Goal: Check status: Check status

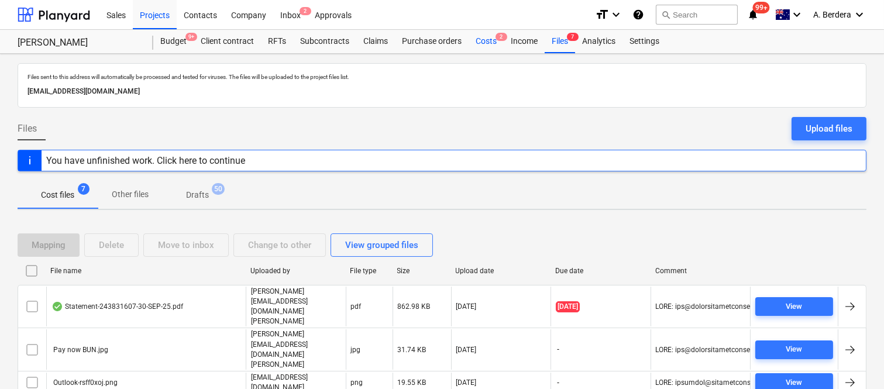
click at [472, 42] on div "Costs 2" at bounding box center [486, 41] width 35 height 23
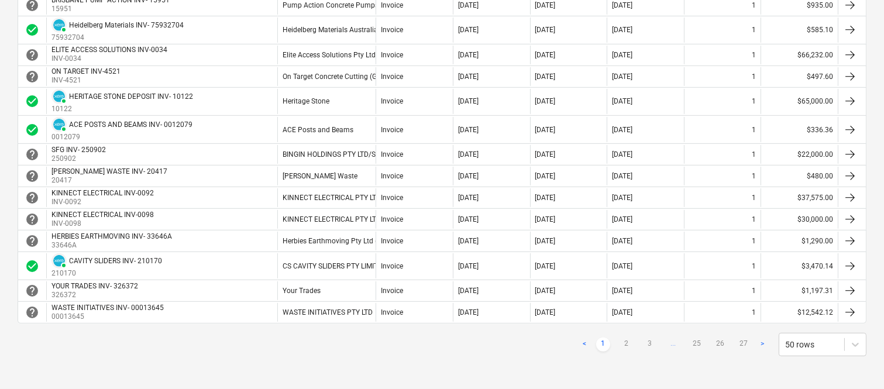
scroll to position [1035, 0]
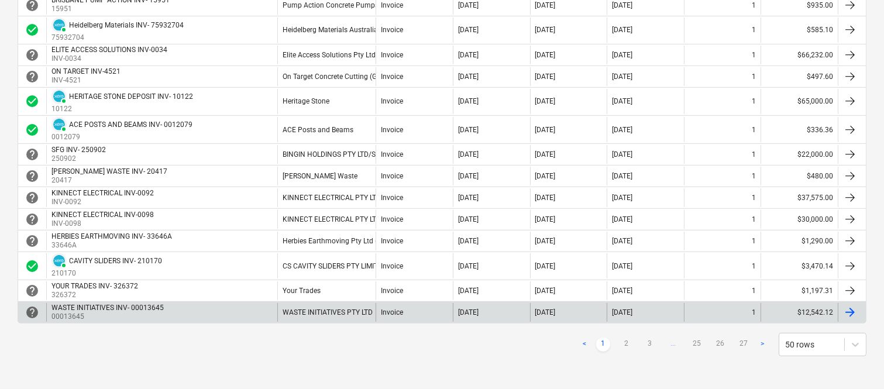
click at [627, 342] on link "2" at bounding box center [627, 345] width 14 height 14
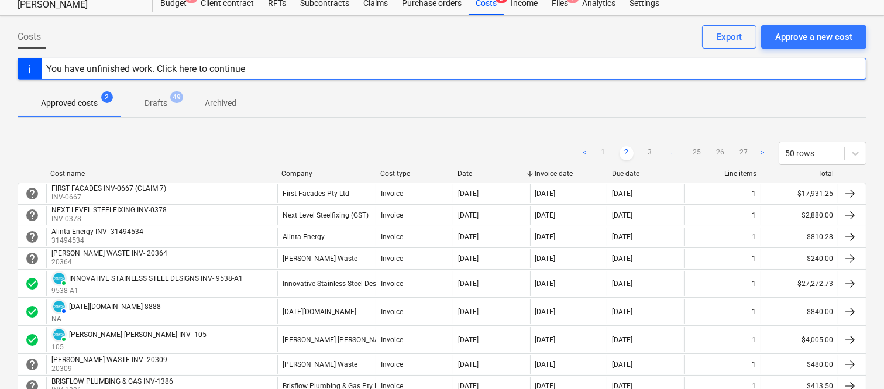
scroll to position [37, 0]
click at [653, 153] on link "3" at bounding box center [650, 154] width 14 height 14
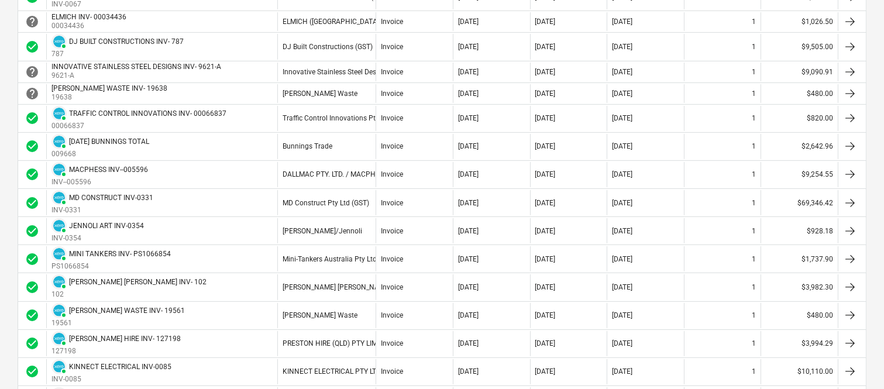
scroll to position [739, 0]
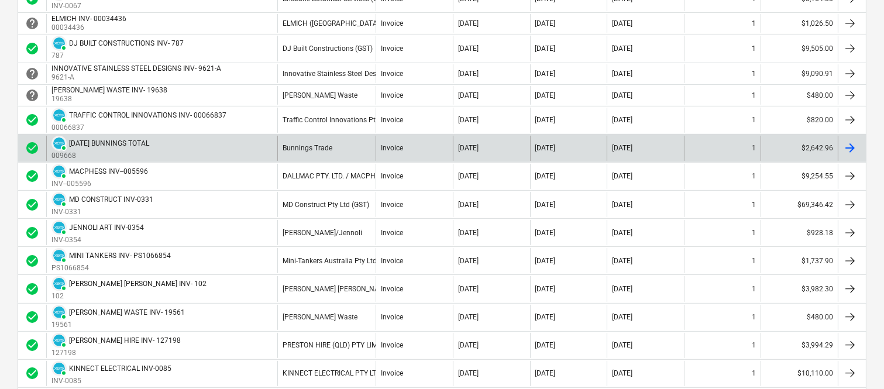
click at [215, 150] on div "PAID [DATE] BUNNINGS TOTAL 009668" at bounding box center [161, 148] width 231 height 25
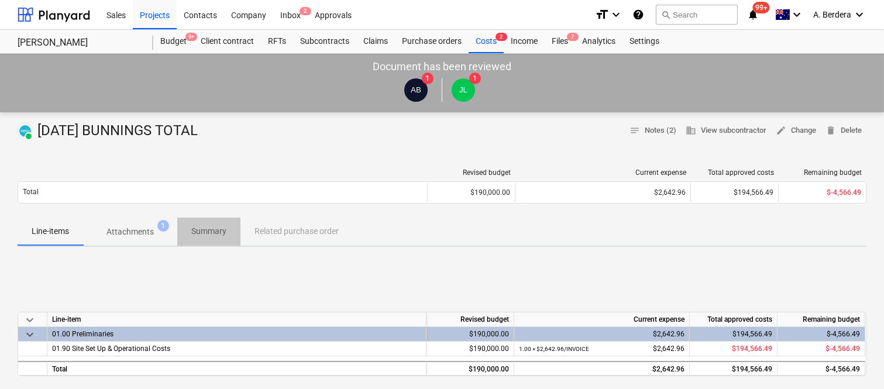
click at [197, 231] on p "Summary" at bounding box center [208, 231] width 35 height 12
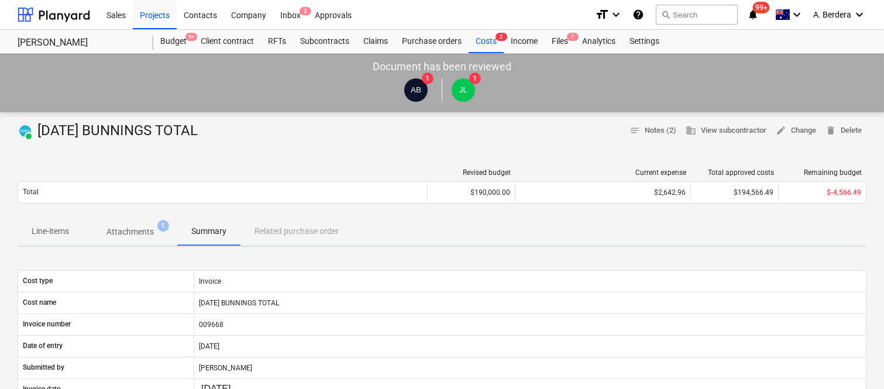
click at [145, 229] on p "Attachments" at bounding box center [129, 232] width 47 height 12
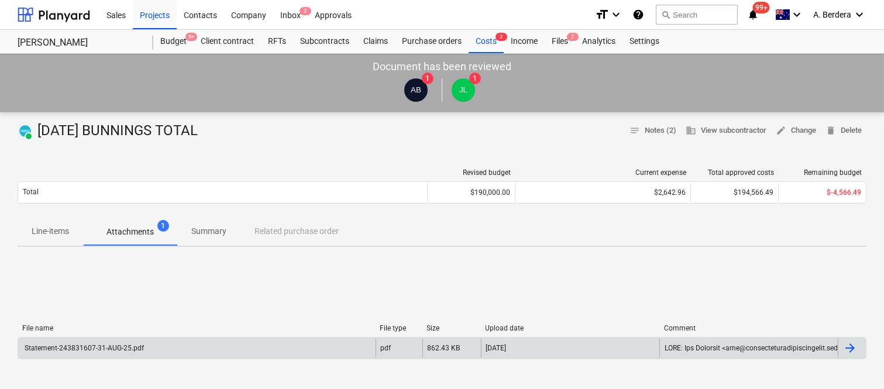
click at [151, 349] on div "Statement-243831607-31-AUG-25.pdf" at bounding box center [197, 348] width 358 height 19
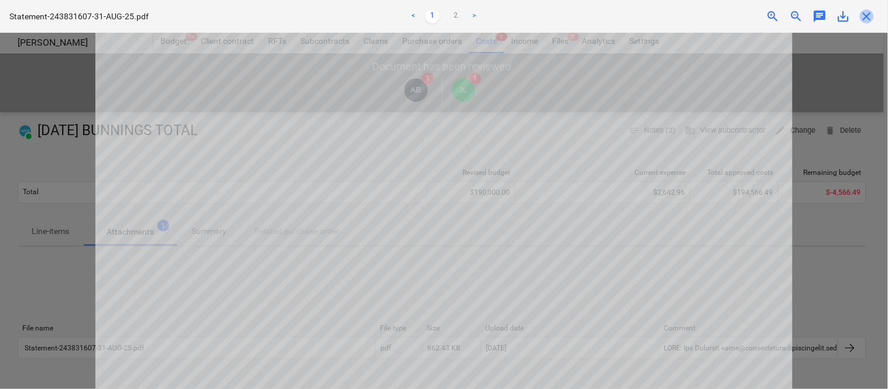
click at [863, 9] on span "close" at bounding box center [867, 16] width 14 height 14
